Goal: Find contact information: Obtain details needed to contact an individual or organization

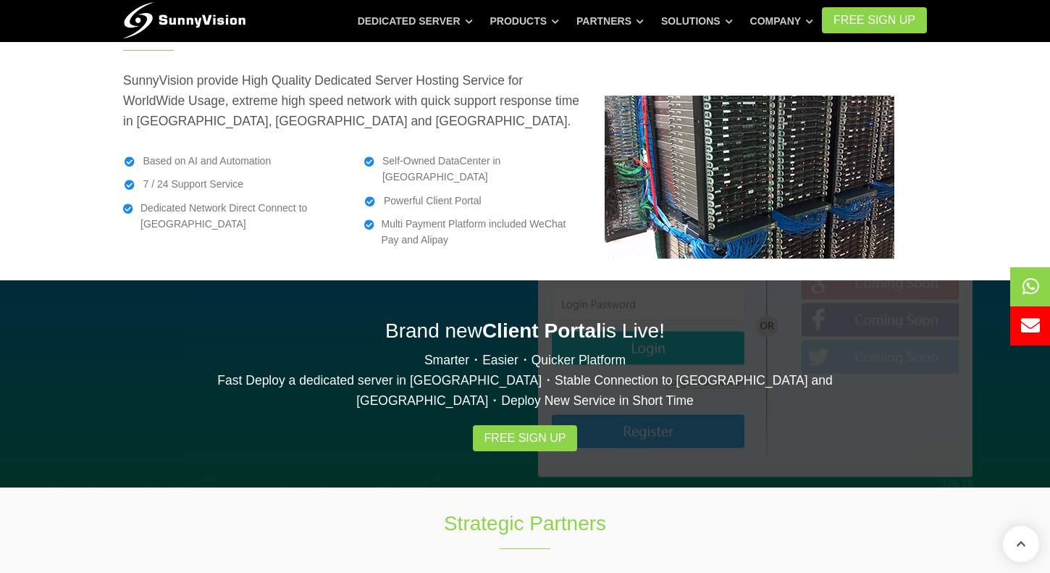
scroll to position [2172, 0]
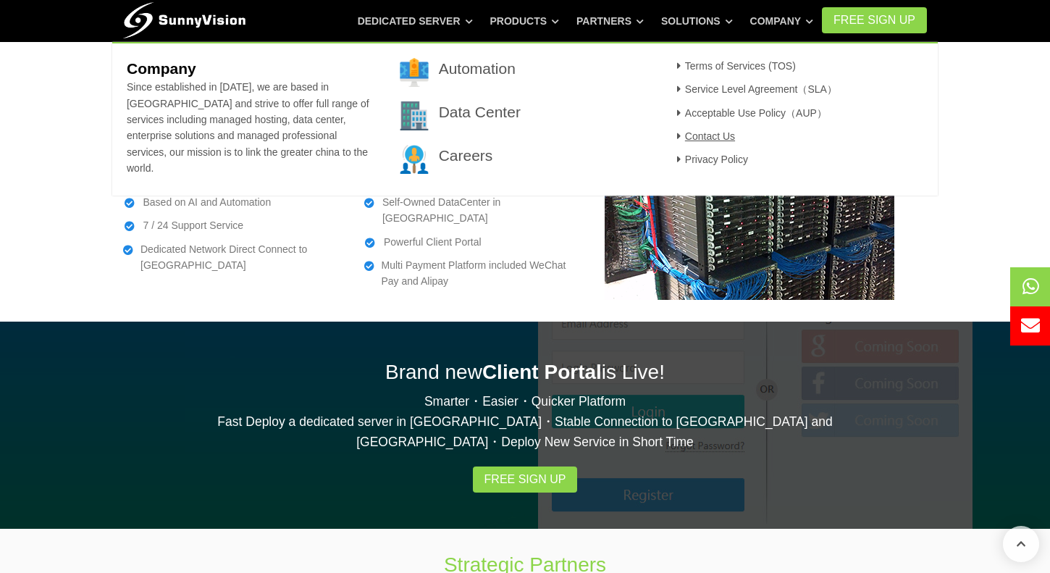
click at [726, 138] on link "Contact Us" at bounding box center [703, 136] width 63 height 12
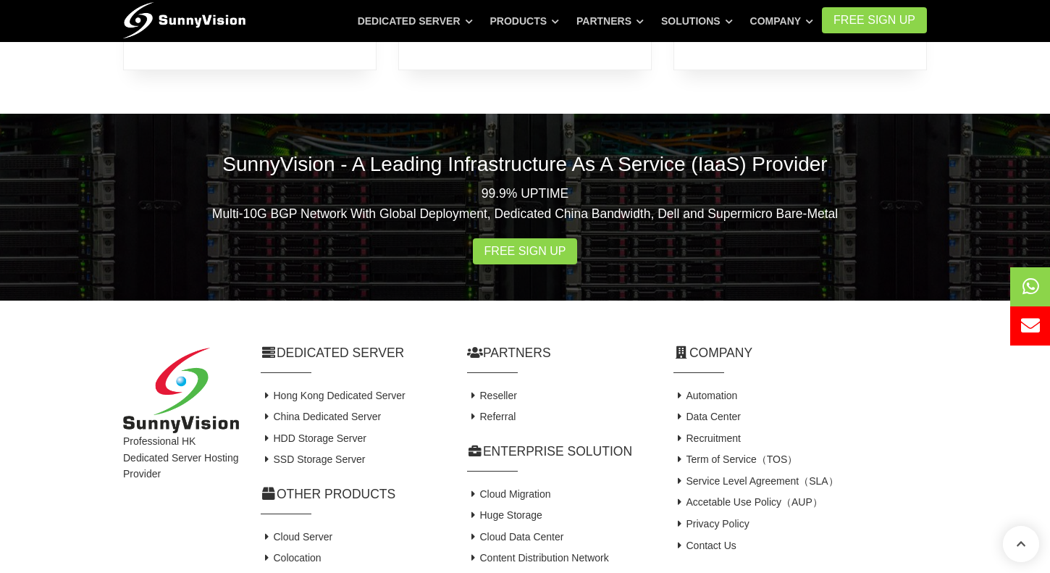
scroll to position [1014, 0]
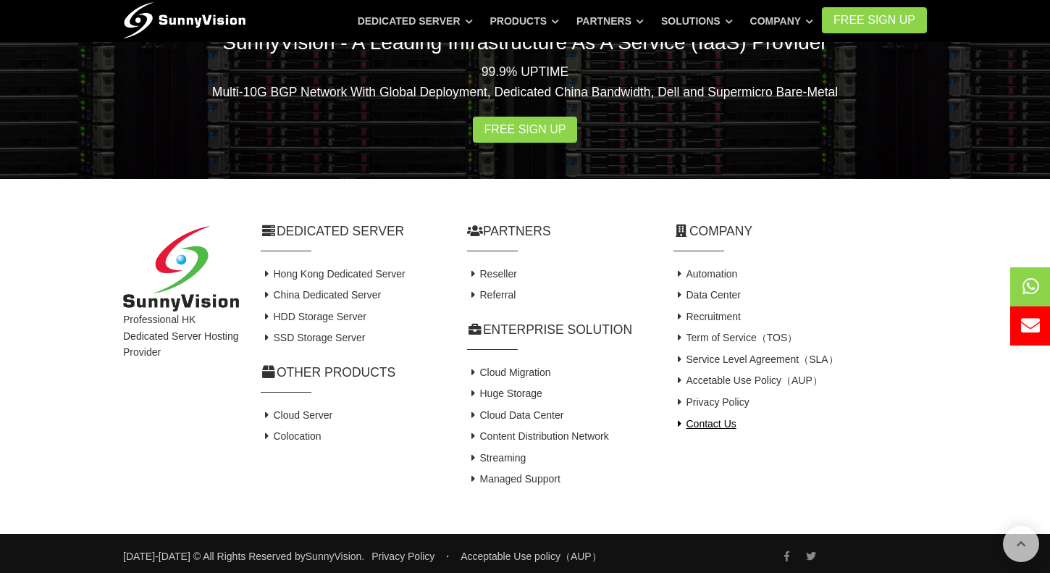
click at [720, 424] on link "Contact Us" at bounding box center [704, 424] width 63 height 12
